Goal: Check status

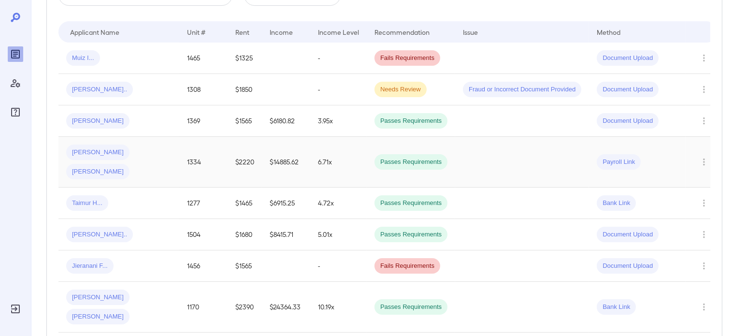
scroll to position [193, 0]
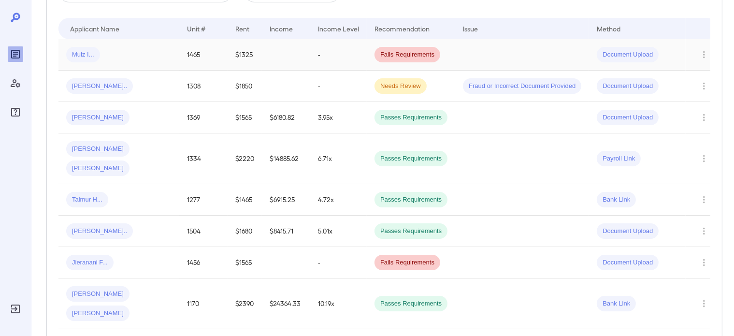
click at [116, 52] on div "Muiz I..." at bounding box center [118, 54] width 105 height 15
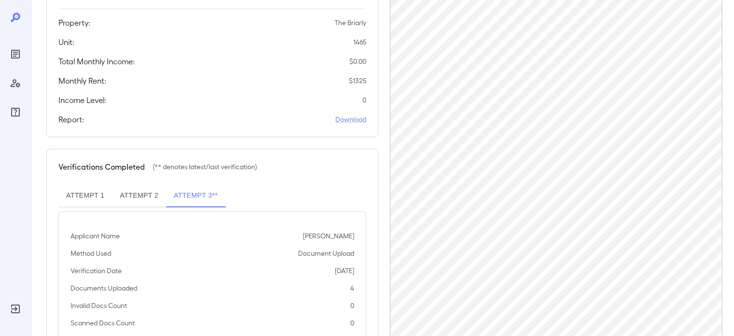
scroll to position [201, 0]
